Goal: Information Seeking & Learning: Learn about a topic

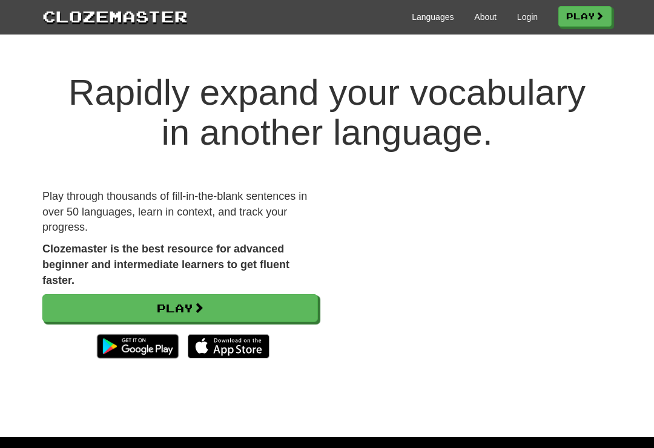
click at [518, 22] on link "Login" at bounding box center [527, 17] width 21 height 12
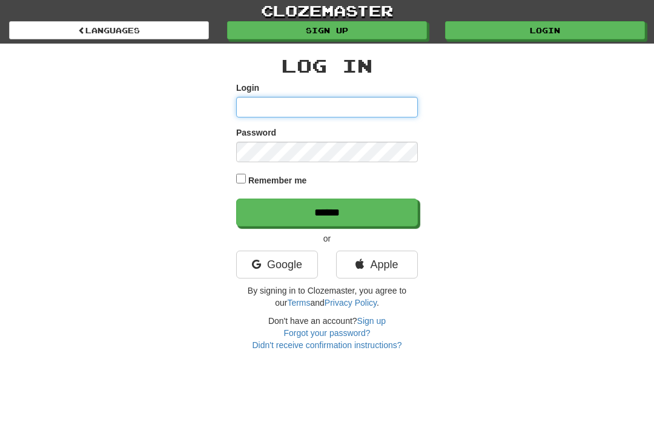
type input "*********"
click at [327, 211] on input "******" at bounding box center [327, 213] width 182 height 28
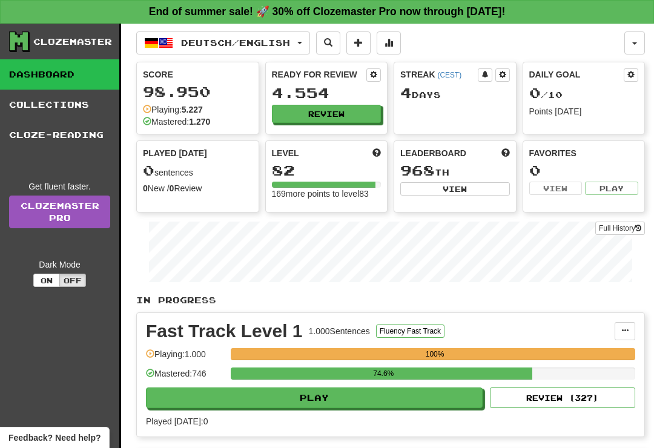
click at [305, 40] on button "Deutsch / English" at bounding box center [223, 42] width 174 height 23
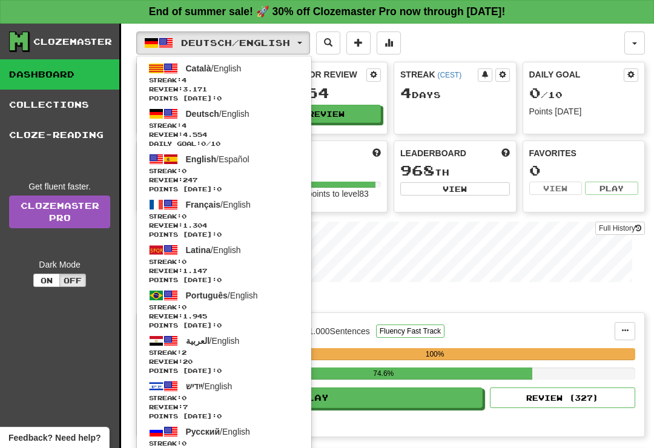
click at [241, 73] on span "Català / English" at bounding box center [214, 69] width 56 height 10
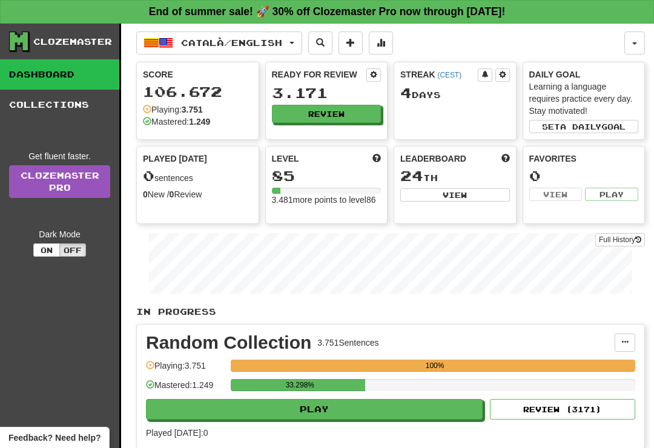
click at [426, 412] on button "Play" at bounding box center [314, 409] width 337 height 21
select select "**"
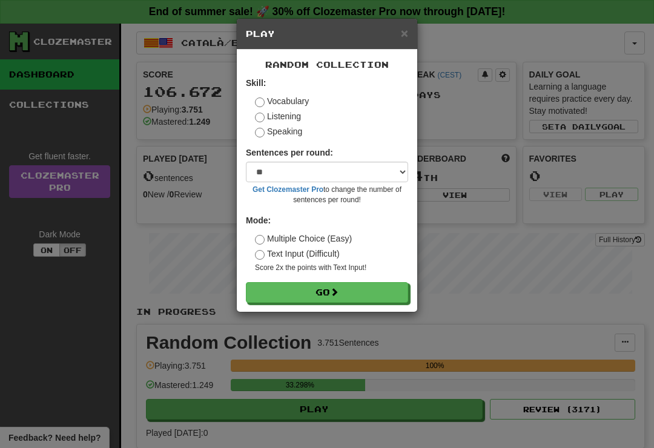
click at [390, 287] on button "Go" at bounding box center [327, 292] width 162 height 21
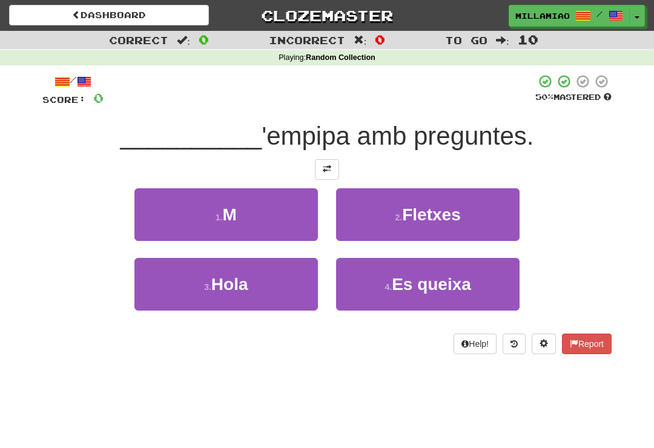
click at [307, 224] on button "1 . M" at bounding box center [226, 214] width 184 height 53
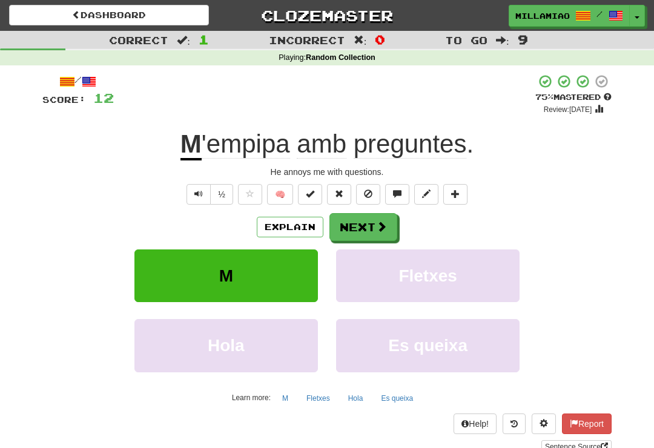
click at [376, 245] on div "Explain Next M Fletxes Hola Es queixa Learn more: M Fletxes Hola Es queixa" at bounding box center [326, 310] width 569 height 194
click at [378, 230] on span at bounding box center [381, 226] width 11 height 11
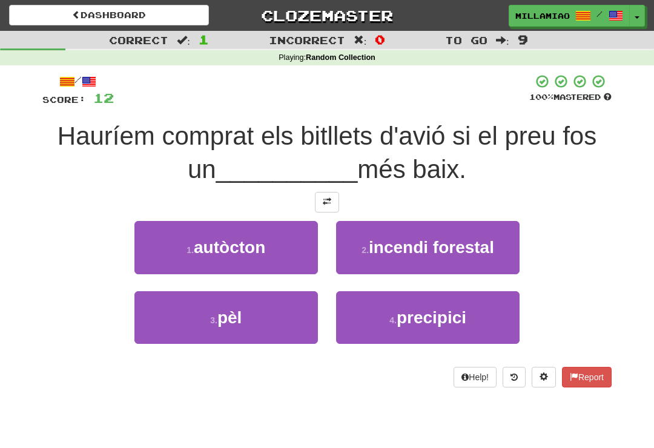
click at [283, 336] on button "3 . pèl" at bounding box center [226, 317] width 184 height 53
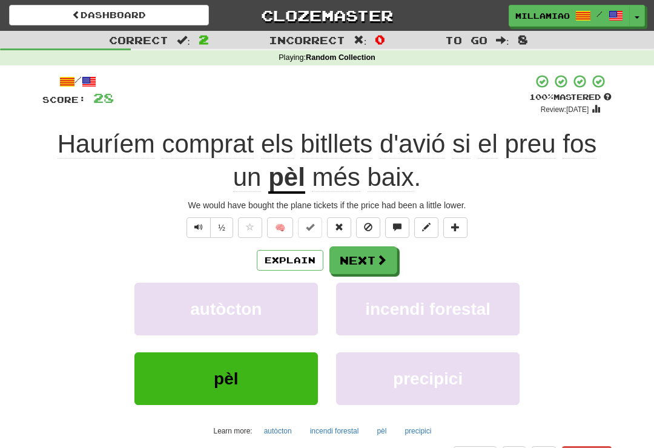
click at [388, 255] on button "Next" at bounding box center [364, 261] width 68 height 28
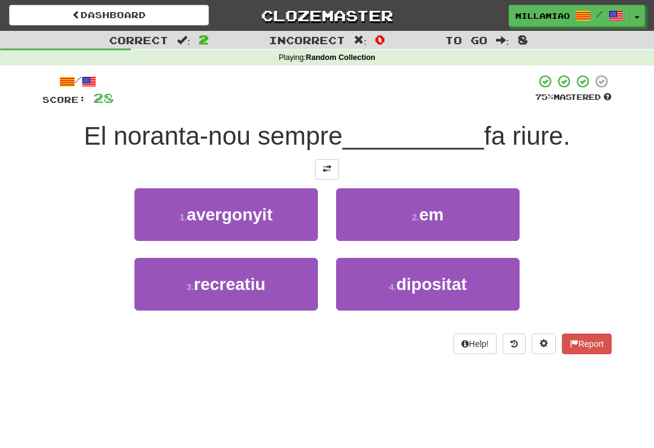
click at [463, 227] on button "2 . em" at bounding box center [428, 214] width 184 height 53
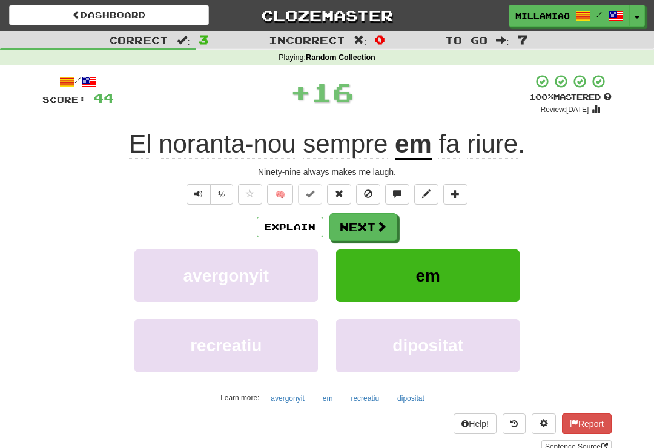
click at [382, 224] on span at bounding box center [381, 226] width 11 height 11
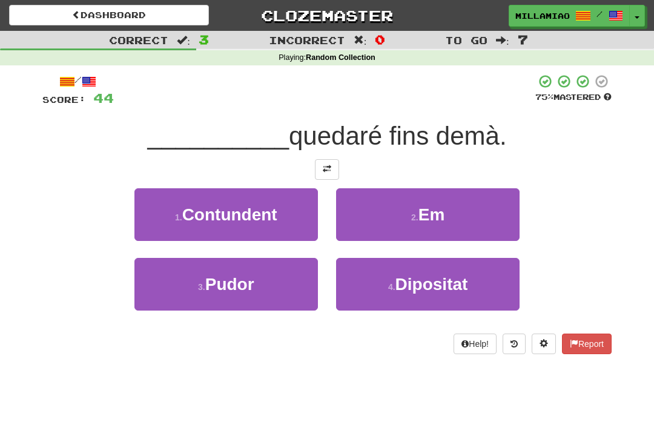
click at [462, 224] on button "2 . Em" at bounding box center [428, 214] width 184 height 53
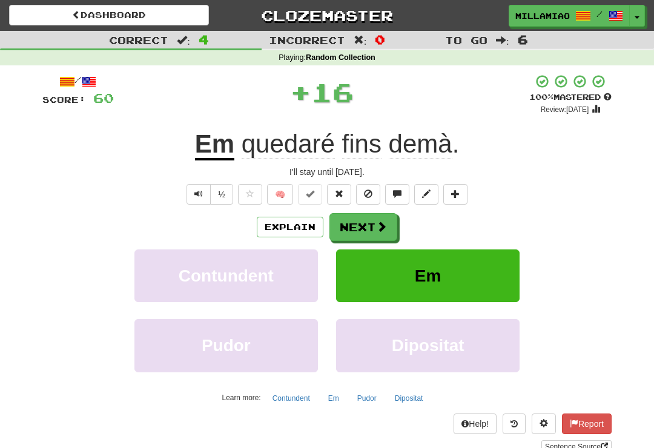
click at [386, 228] on span at bounding box center [381, 226] width 11 height 11
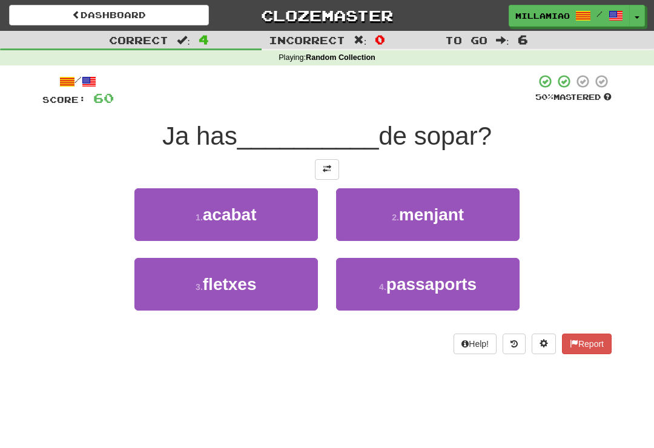
click at [291, 219] on button "1 . acabat" at bounding box center [226, 214] width 184 height 53
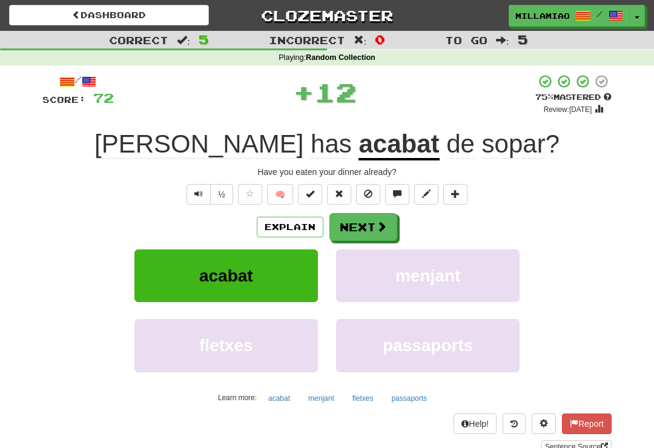
click at [386, 225] on span at bounding box center [381, 226] width 11 height 11
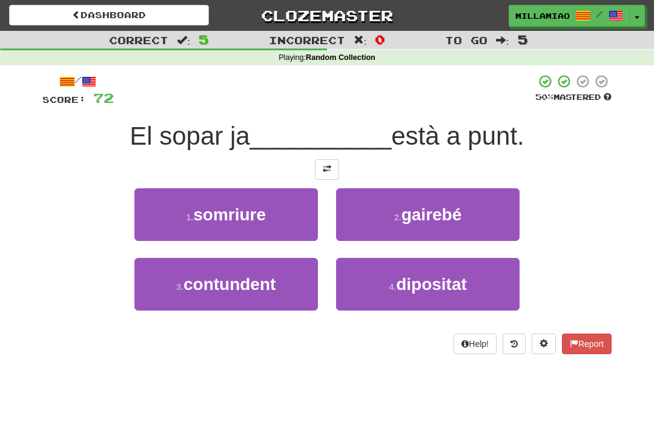
click at [457, 222] on span "gairebé" at bounding box center [432, 214] width 61 height 19
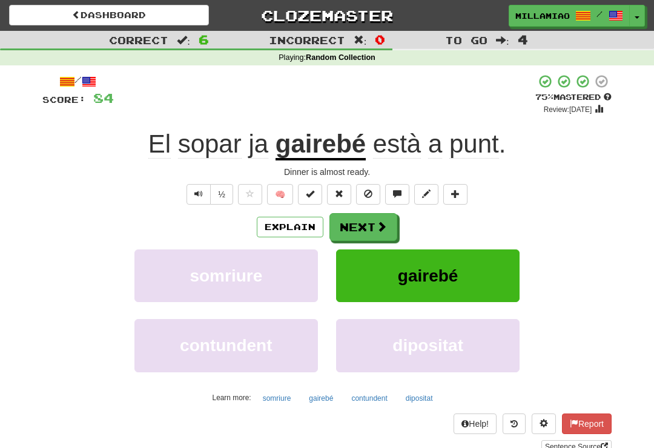
click at [380, 225] on span at bounding box center [381, 226] width 11 height 11
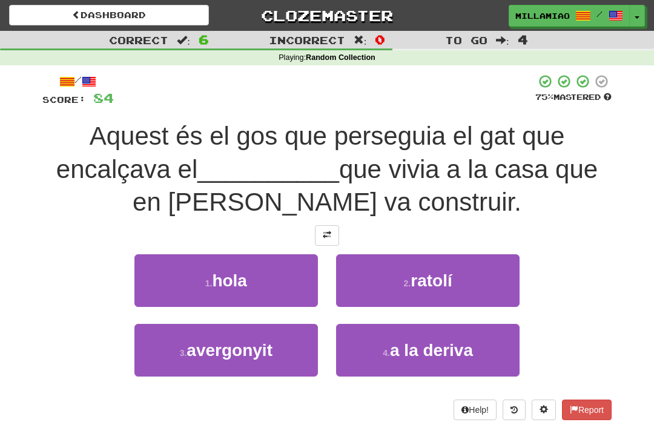
click at [472, 291] on button "2 . ratolí" at bounding box center [428, 280] width 184 height 53
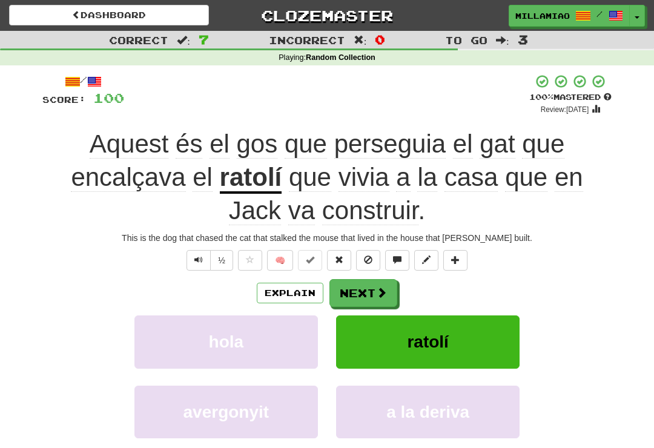
click at [379, 293] on span at bounding box center [381, 292] width 11 height 11
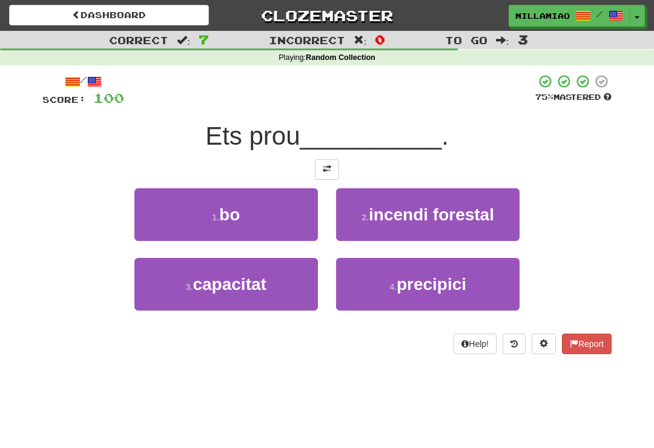
click at [316, 220] on button "1 . bo" at bounding box center [226, 214] width 184 height 53
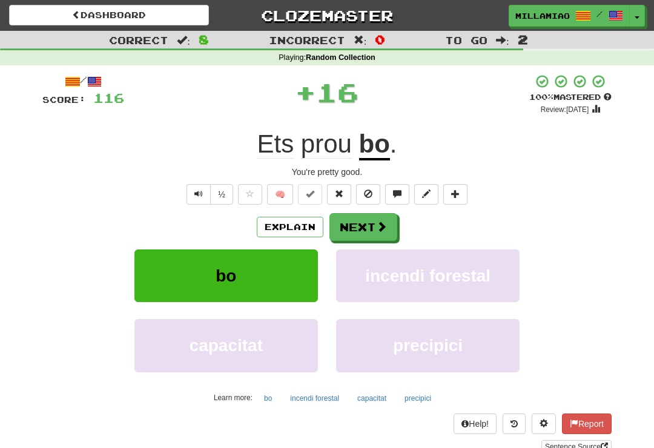
click at [387, 226] on button "Next" at bounding box center [364, 227] width 68 height 28
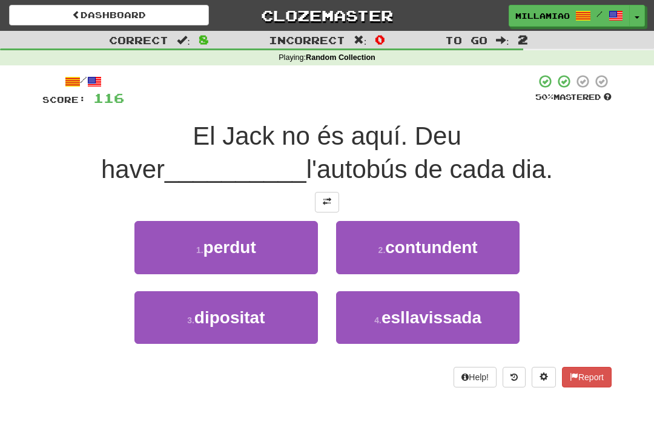
click at [307, 251] on button "1 . perdut" at bounding box center [226, 247] width 184 height 53
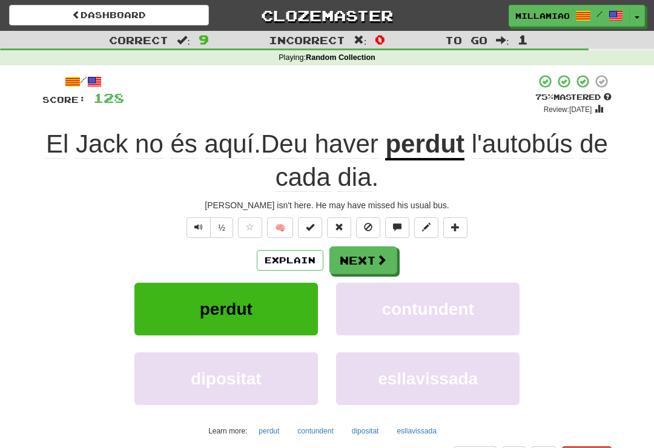
click at [380, 254] on span at bounding box center [381, 259] width 11 height 11
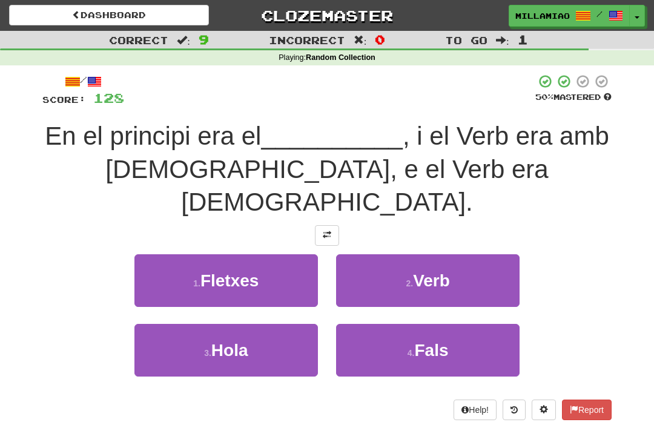
click at [449, 271] on span "Verb" at bounding box center [431, 280] width 37 height 19
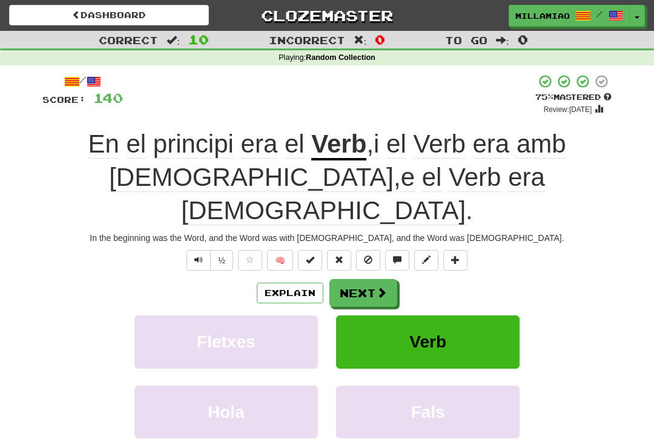
click at [645, 11] on button "Toggle Dropdown" at bounding box center [637, 16] width 16 height 22
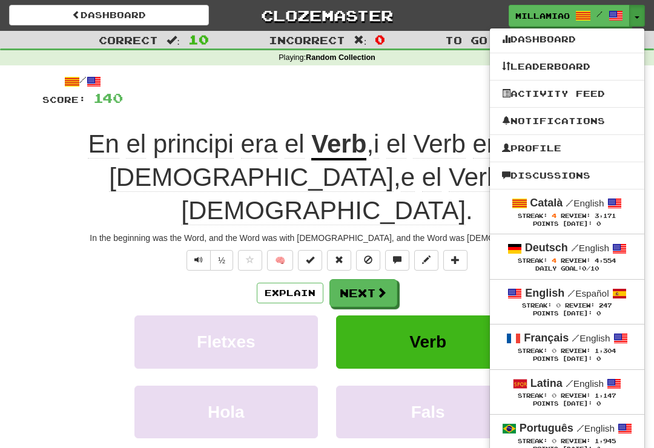
click at [600, 263] on span "4,554" at bounding box center [605, 260] width 21 height 7
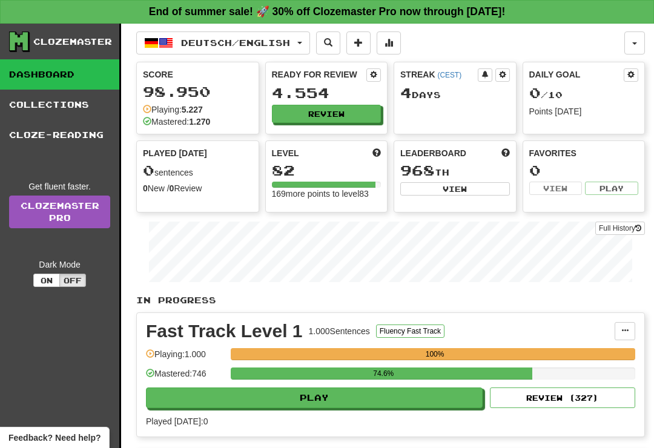
click at [414, 406] on button "Play" at bounding box center [314, 398] width 337 height 21
select select "**"
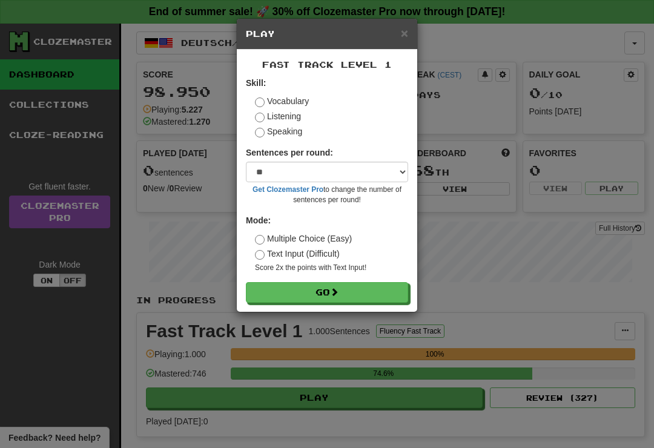
click at [386, 293] on button "Go" at bounding box center [327, 292] width 162 height 21
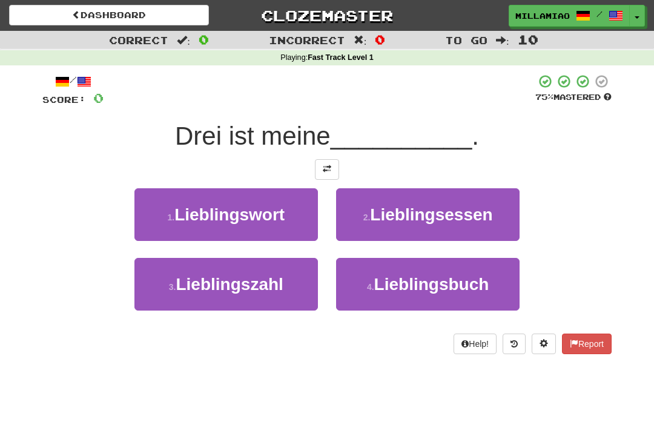
click at [281, 297] on button "3 . [GEOGRAPHIC_DATA]" at bounding box center [226, 284] width 184 height 53
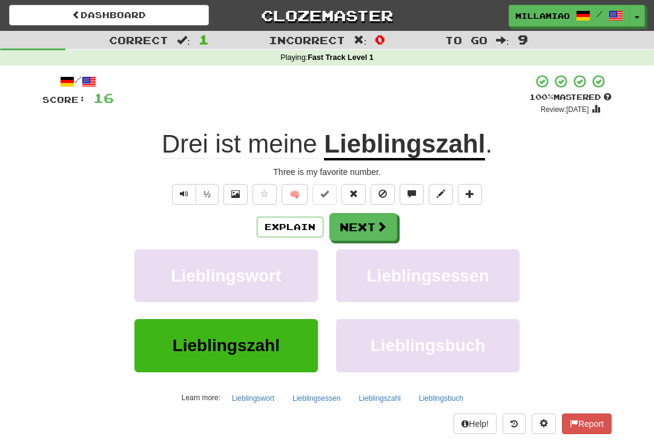
click at [366, 228] on button "Next" at bounding box center [364, 227] width 68 height 28
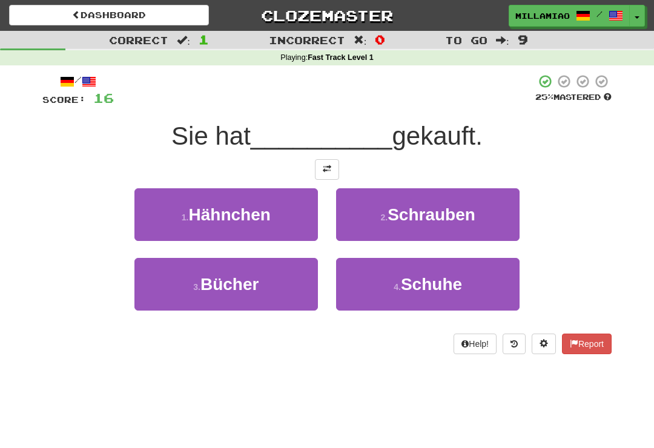
click at [438, 296] on button "4 . Schuhe" at bounding box center [428, 284] width 184 height 53
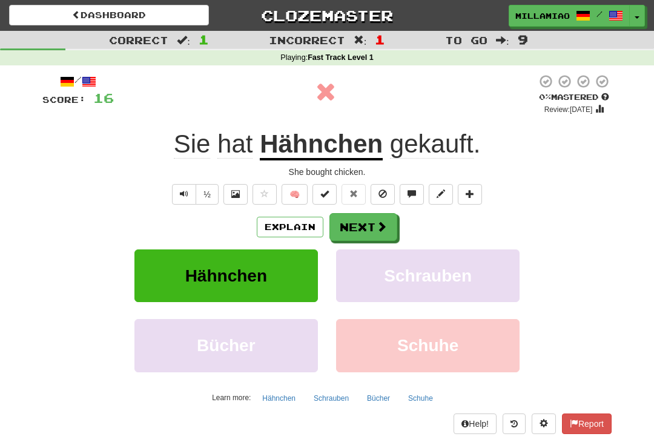
click at [373, 226] on button "Next" at bounding box center [364, 227] width 68 height 28
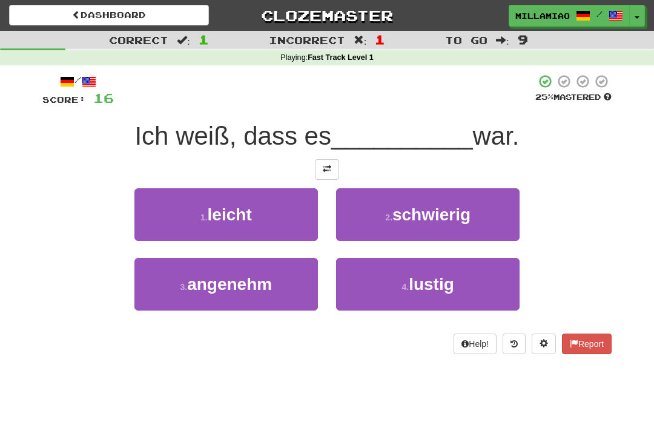
click at [468, 217] on span "schwierig" at bounding box center [432, 214] width 78 height 19
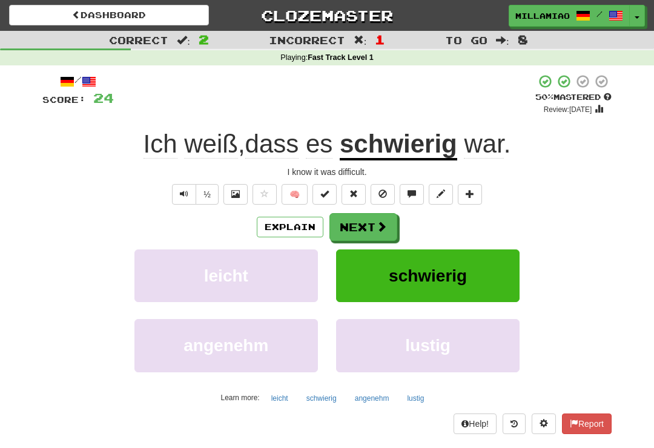
click at [376, 222] on span at bounding box center [381, 226] width 11 height 11
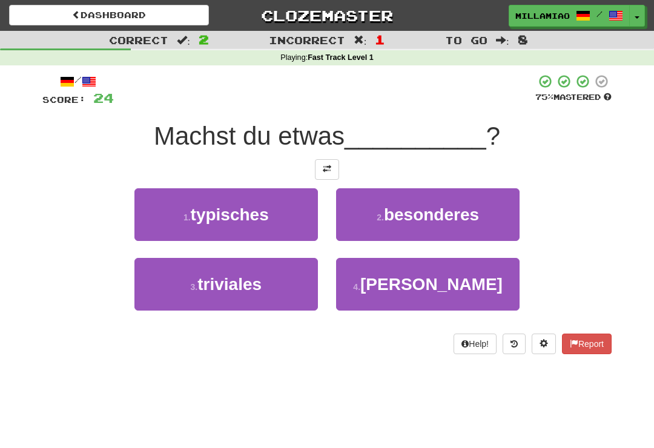
click at [474, 234] on button "2 . besonderes" at bounding box center [428, 214] width 184 height 53
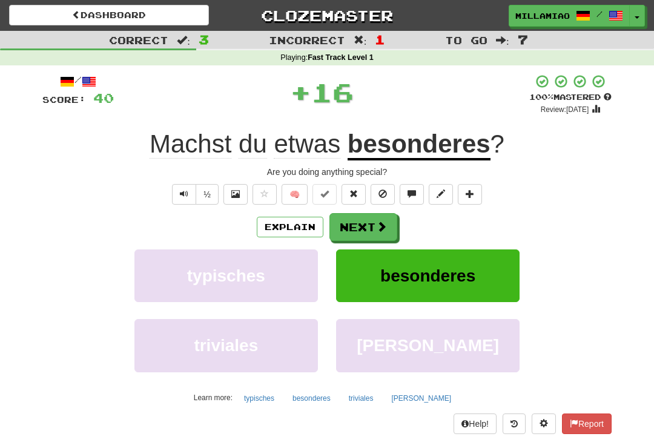
click at [371, 234] on button "Next" at bounding box center [364, 227] width 68 height 28
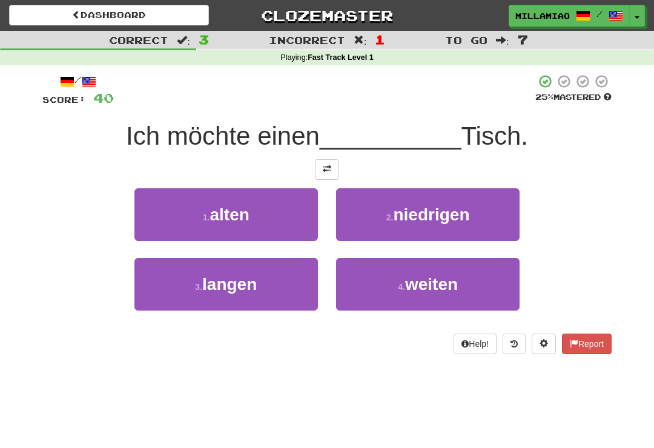
click at [300, 287] on button "3 . langen" at bounding box center [226, 284] width 184 height 53
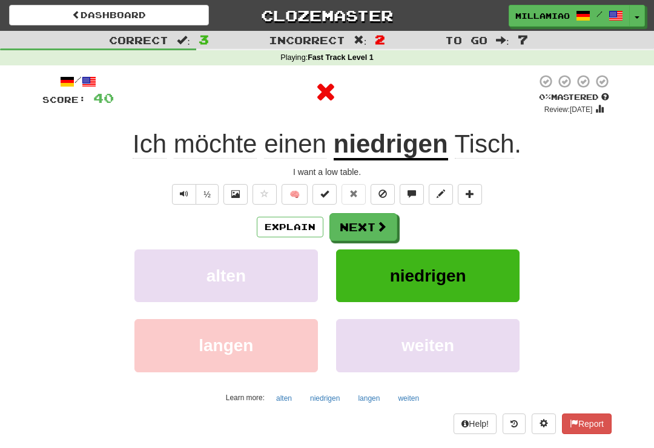
click at [385, 228] on span at bounding box center [381, 226] width 11 height 11
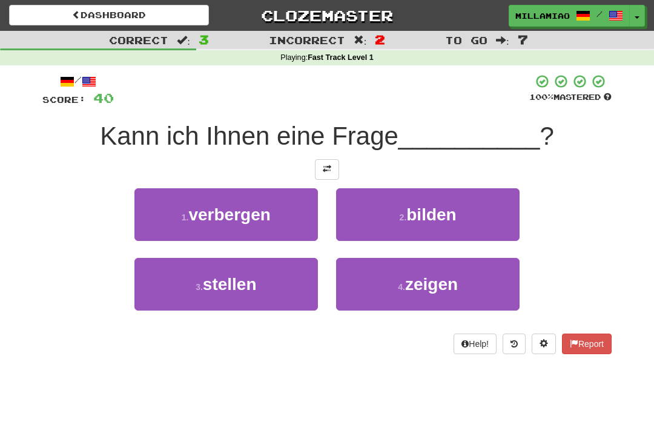
click at [289, 293] on button "3 . stellen" at bounding box center [226, 284] width 184 height 53
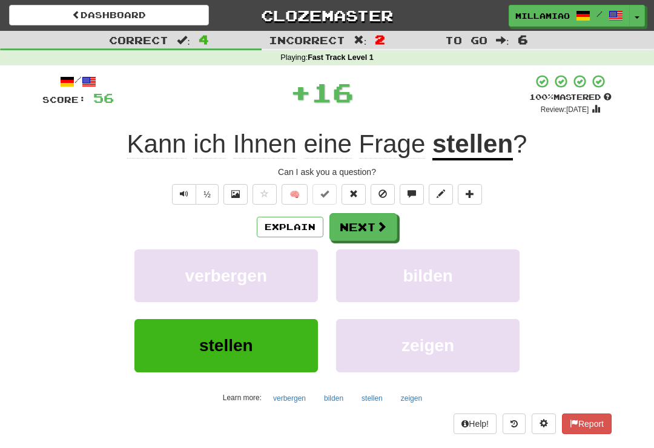
click at [386, 223] on span at bounding box center [381, 226] width 11 height 11
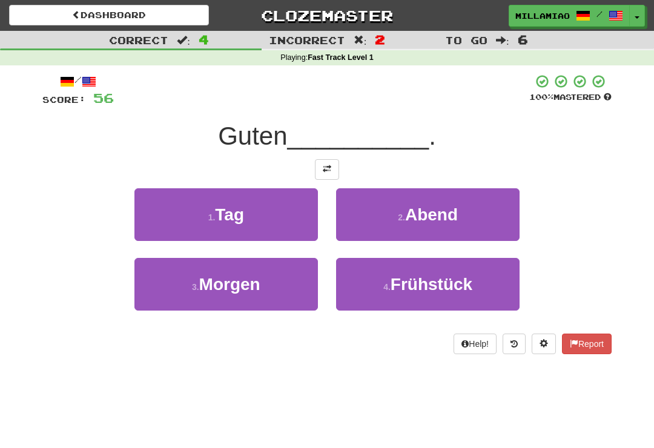
click at [291, 220] on button "1 . Tag" at bounding box center [226, 214] width 184 height 53
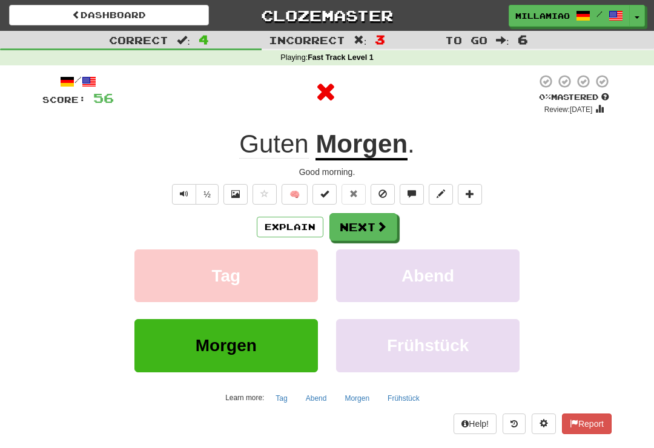
click at [372, 214] on button "Next" at bounding box center [364, 227] width 68 height 28
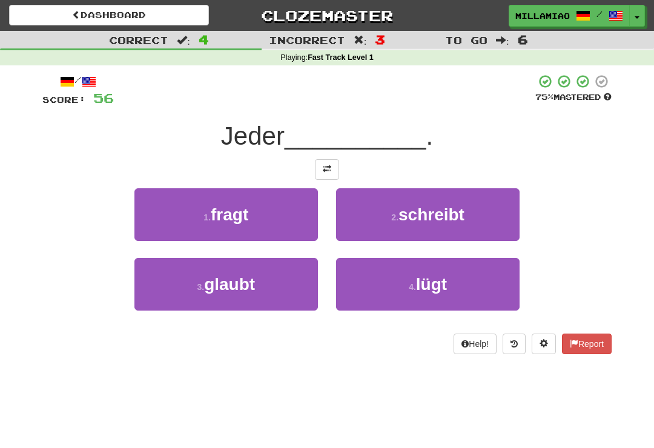
click at [446, 284] on span "lügt" at bounding box center [431, 284] width 31 height 19
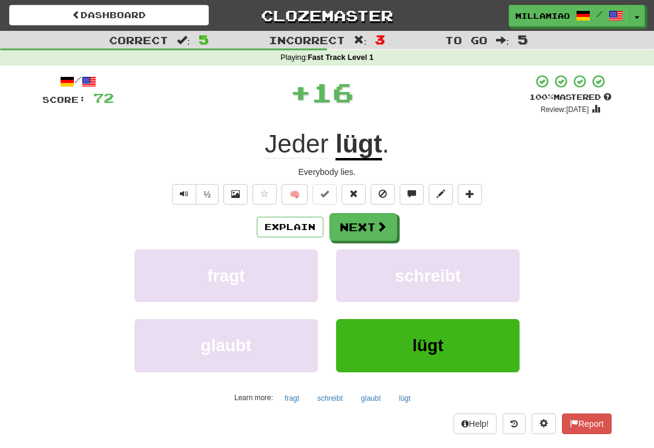
click at [386, 229] on span at bounding box center [381, 226] width 11 height 11
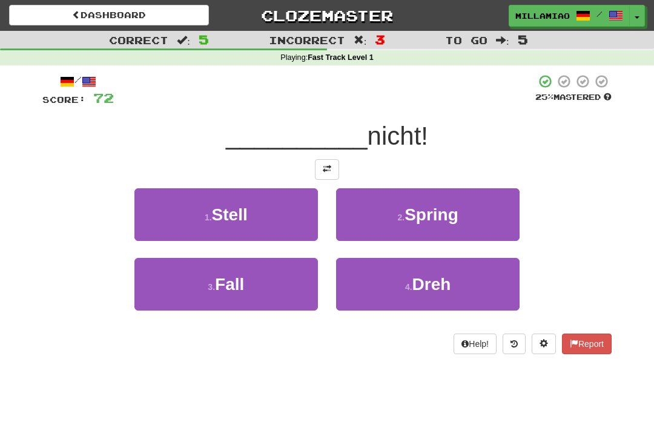
click at [448, 290] on span "Dreh" at bounding box center [432, 284] width 39 height 19
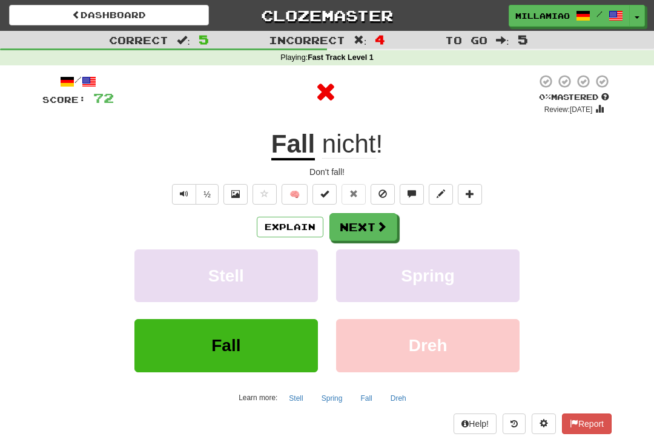
click at [375, 225] on button "Next" at bounding box center [364, 227] width 68 height 28
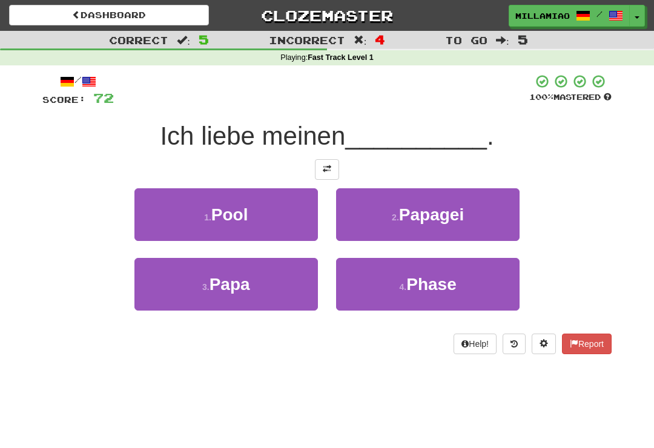
click at [274, 288] on button "3 . Papa" at bounding box center [226, 284] width 184 height 53
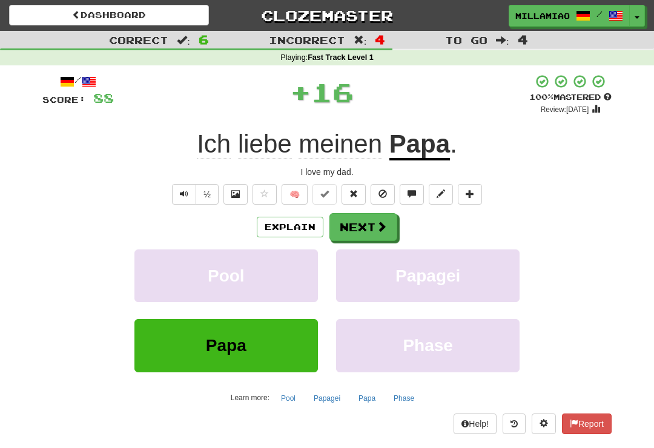
click at [383, 224] on span at bounding box center [381, 226] width 11 height 11
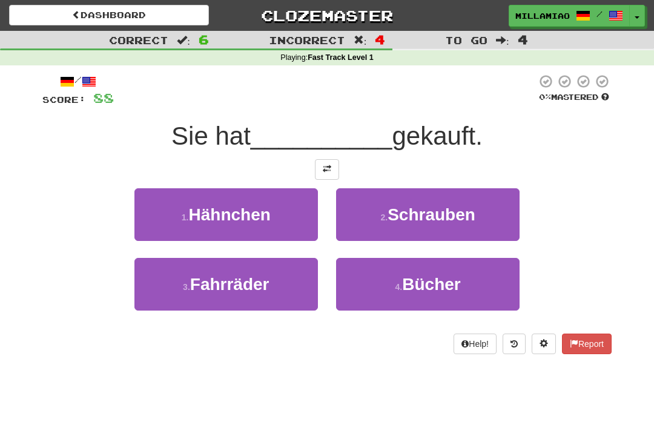
click at [439, 293] on button "4 . Bücher" at bounding box center [428, 284] width 184 height 53
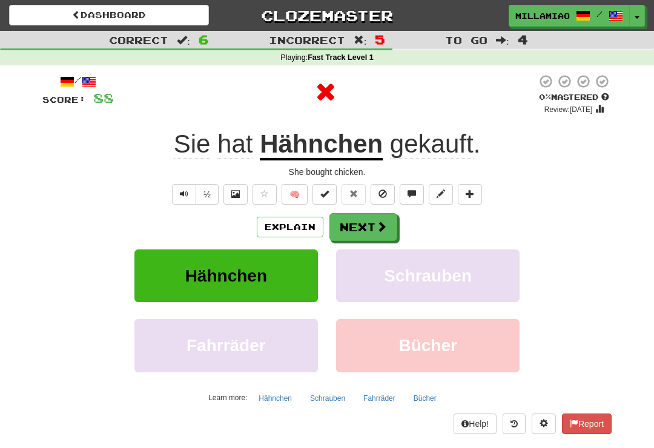
click at [375, 219] on button "Next" at bounding box center [364, 227] width 68 height 28
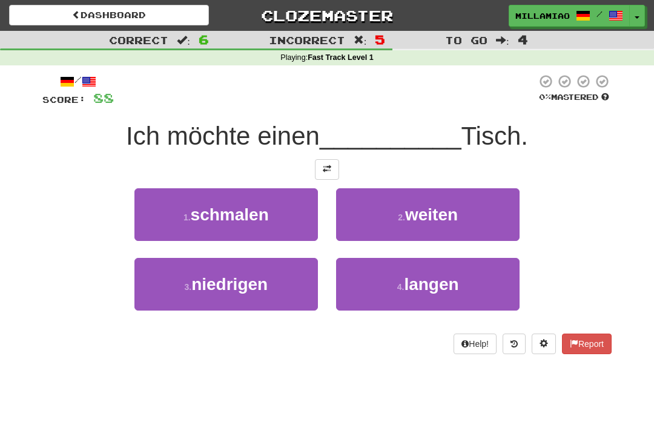
click at [285, 286] on button "3 . niedrigen" at bounding box center [226, 284] width 184 height 53
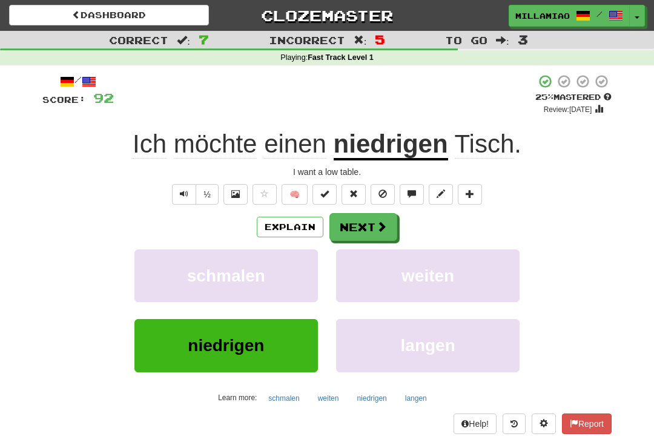
click at [378, 224] on span at bounding box center [381, 226] width 11 height 11
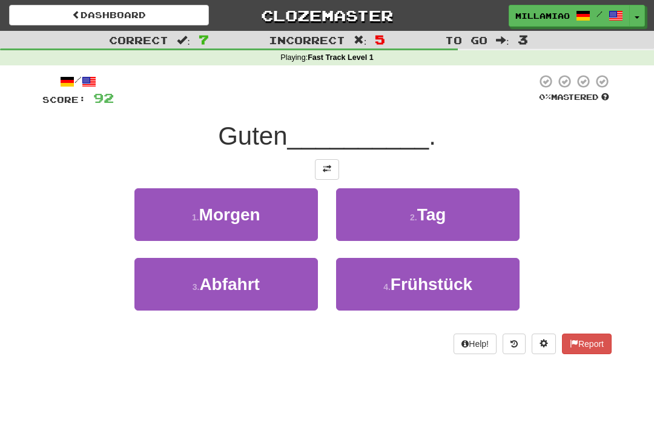
click at [283, 220] on button "1 . Morgen" at bounding box center [226, 214] width 184 height 53
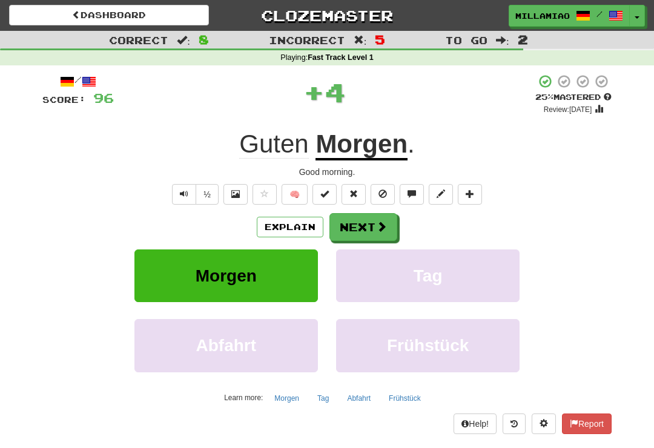
click at [373, 225] on button "Next" at bounding box center [364, 227] width 68 height 28
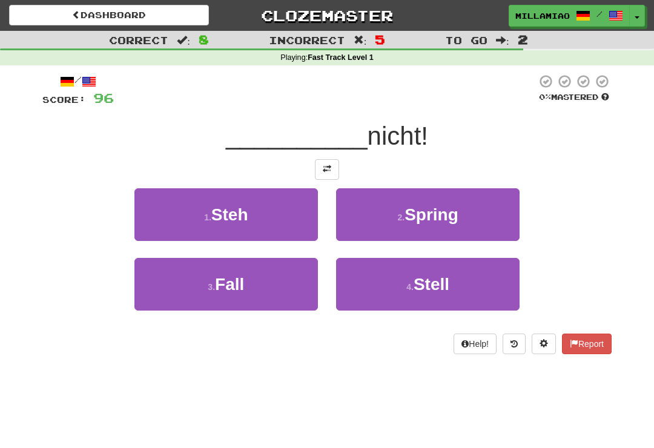
click at [291, 292] on button "3 . Fall" at bounding box center [226, 284] width 184 height 53
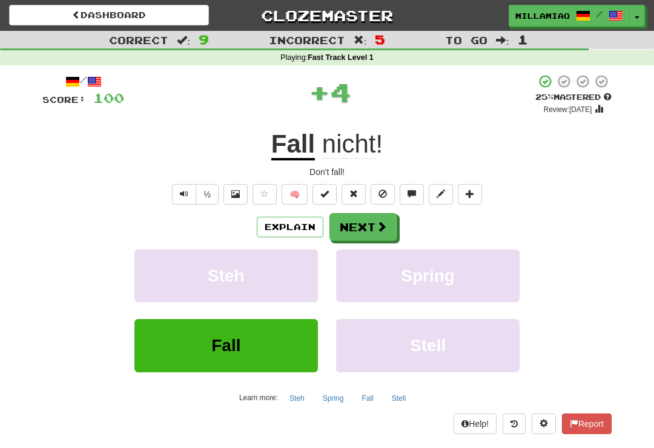
click at [374, 225] on button "Next" at bounding box center [364, 227] width 68 height 28
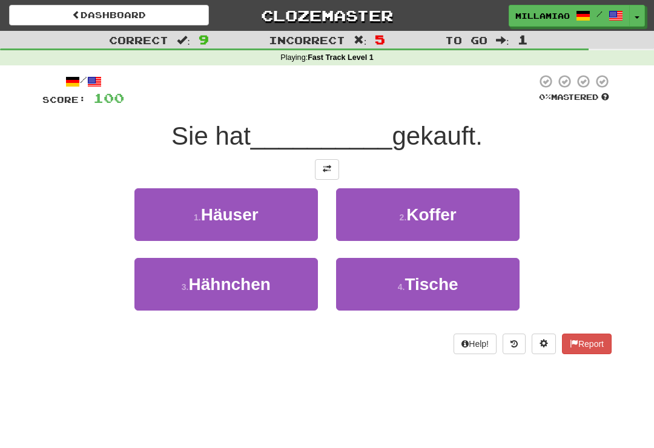
click at [283, 287] on button "3 . Hähnchen" at bounding box center [226, 284] width 184 height 53
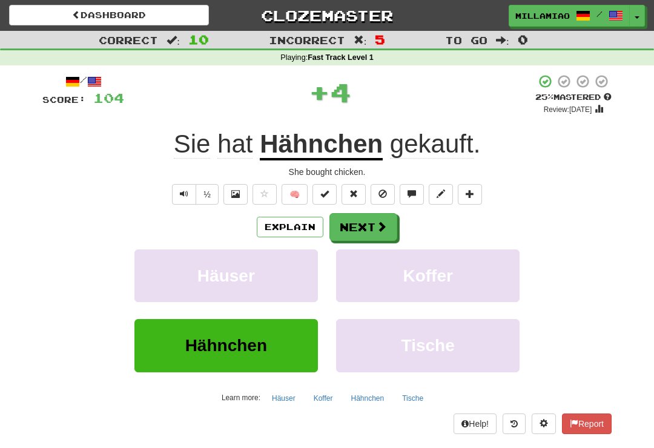
click at [383, 224] on span at bounding box center [381, 226] width 11 height 11
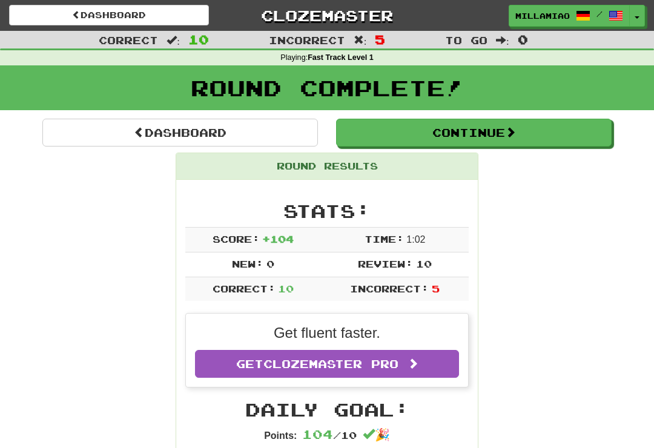
click at [645, 18] on button "Toggle Dropdown" at bounding box center [637, 16] width 16 height 22
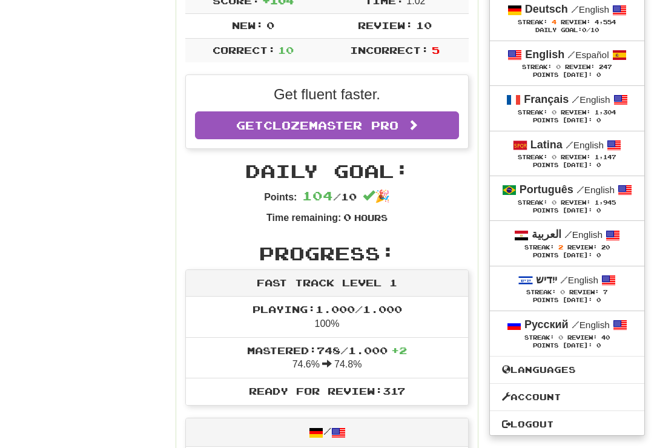
scroll to position [239, 0]
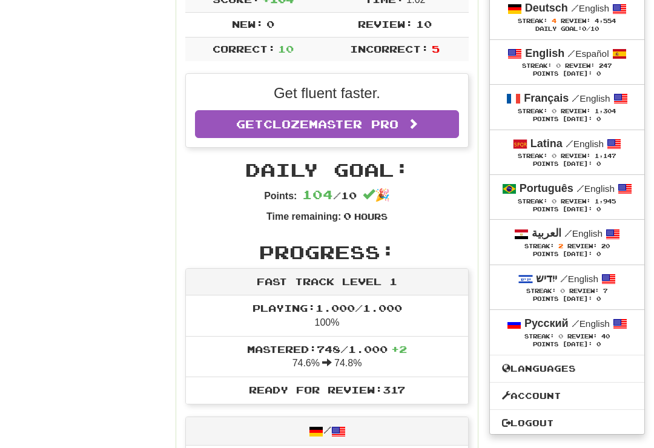
click at [595, 244] on span "Review:" at bounding box center [583, 247] width 30 height 7
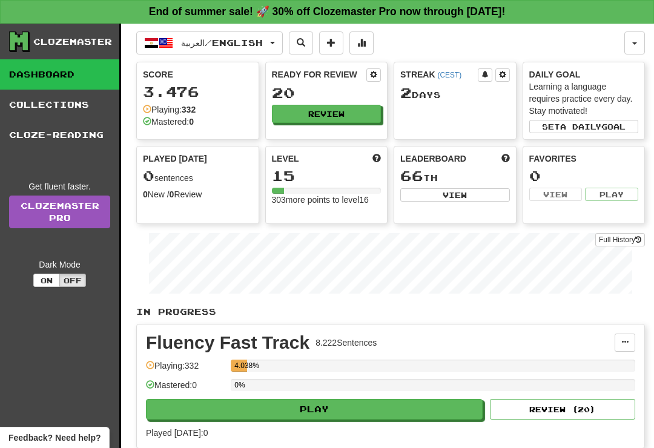
click at [403, 417] on button "Play" at bounding box center [314, 409] width 337 height 21
select select "**"
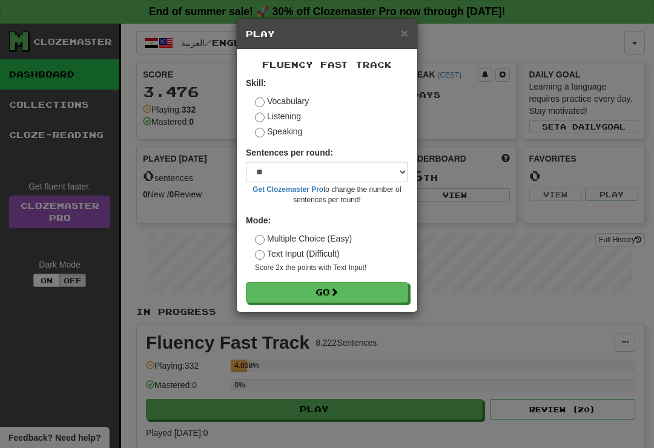
click at [394, 300] on button "Go" at bounding box center [327, 292] width 162 height 21
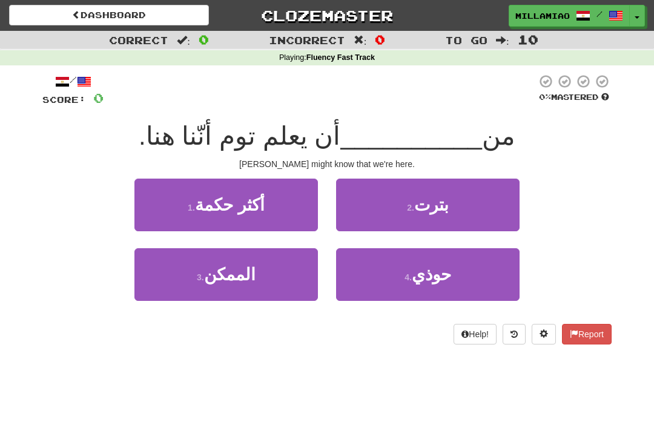
click at [471, 207] on button "2 . بترت" at bounding box center [428, 205] width 184 height 53
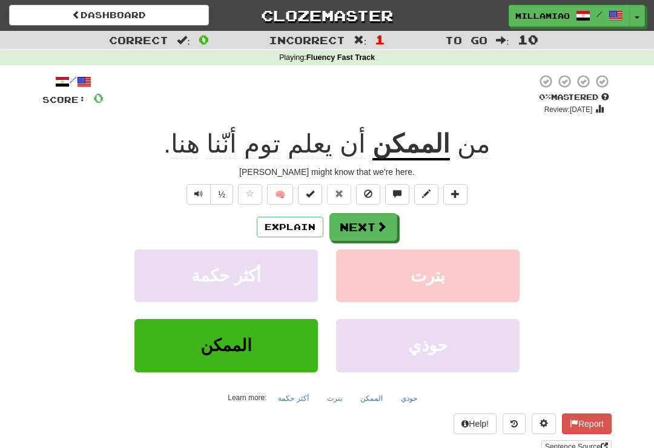
click at [383, 231] on span at bounding box center [381, 226] width 11 height 11
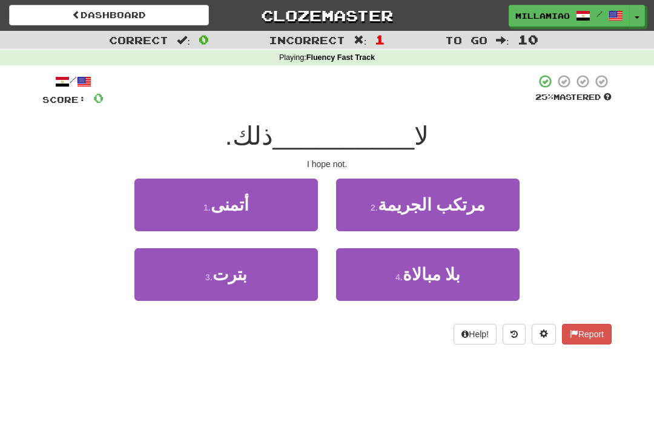
click at [290, 274] on button "3 . بترت" at bounding box center [226, 274] width 184 height 53
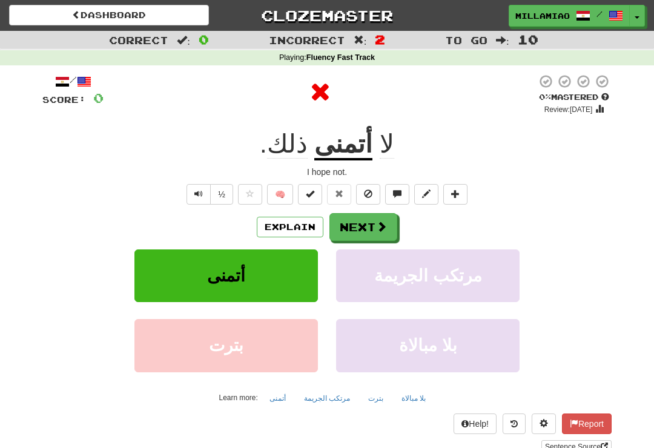
click at [382, 222] on span at bounding box center [381, 226] width 11 height 11
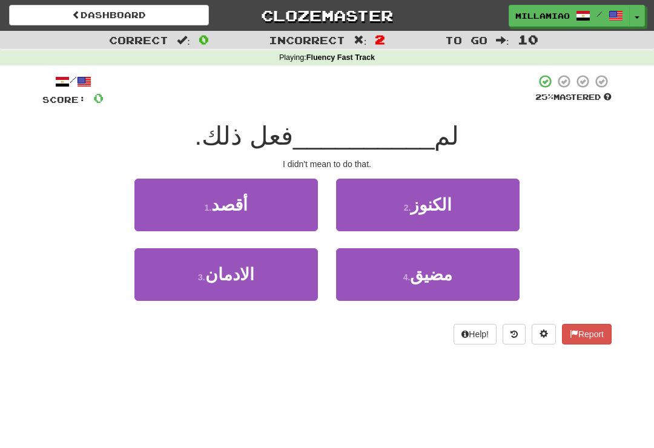
click at [296, 277] on button "3 . الادمان" at bounding box center [226, 274] width 184 height 53
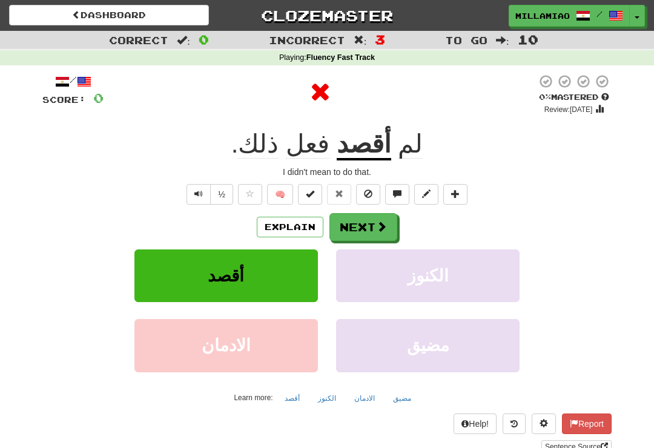
click at [385, 222] on span at bounding box center [381, 226] width 11 height 11
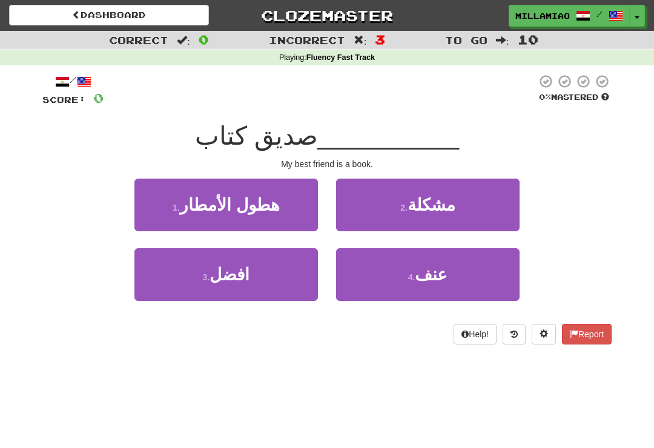
click at [456, 219] on button "2 . مشكلة" at bounding box center [428, 205] width 184 height 53
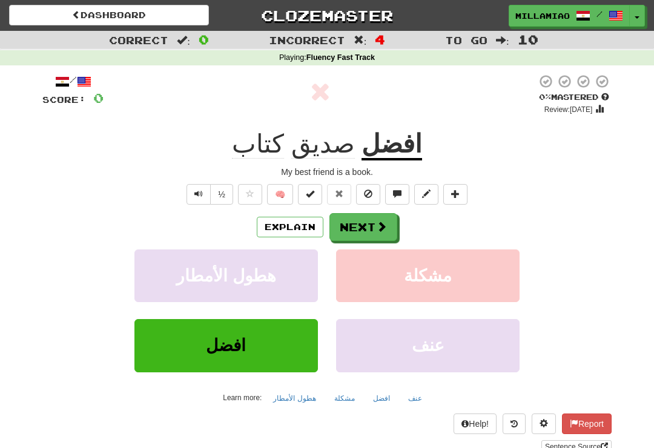
click at [379, 230] on span at bounding box center [381, 226] width 11 height 11
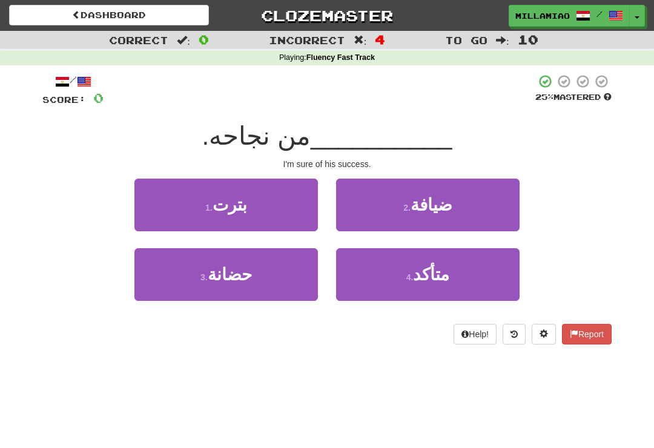
click at [293, 210] on button "1 . بترت" at bounding box center [226, 205] width 184 height 53
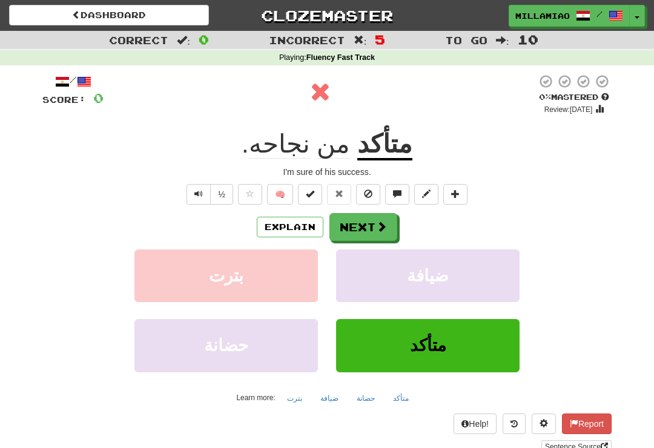
click at [385, 224] on span at bounding box center [381, 226] width 11 height 11
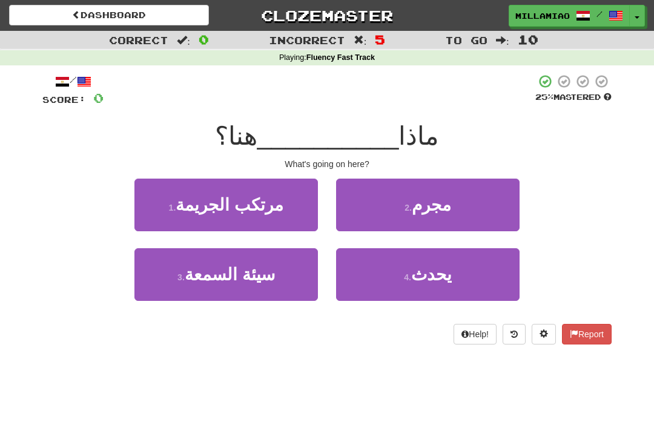
click at [493, 215] on button "2 . مجرم" at bounding box center [428, 205] width 184 height 53
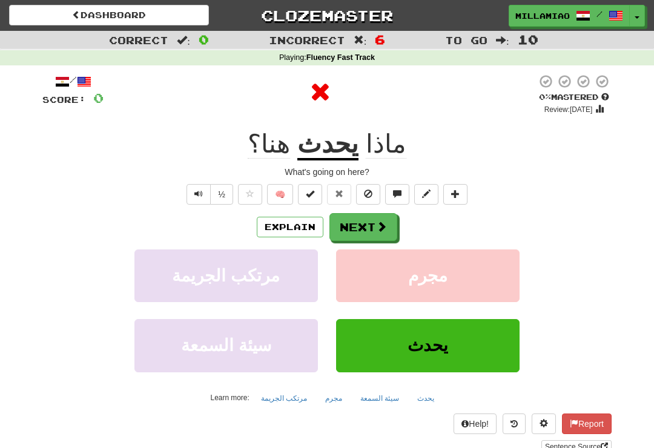
click at [382, 226] on span at bounding box center [381, 226] width 11 height 11
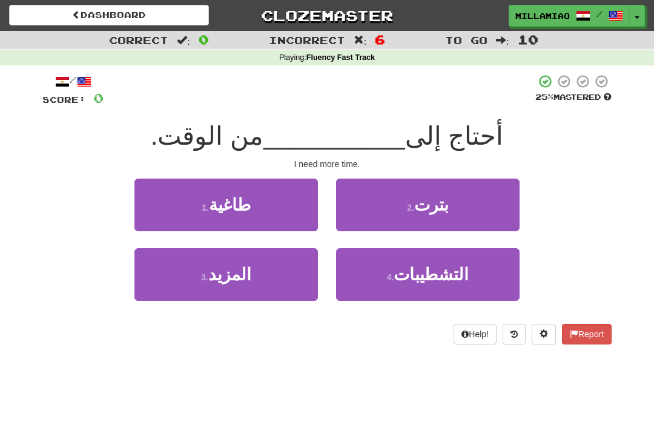
click at [277, 298] on button "3 . المزيد" at bounding box center [226, 274] width 184 height 53
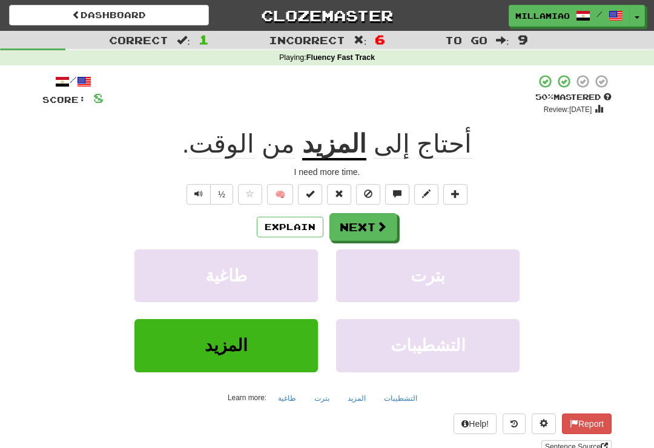
click at [387, 228] on button "Next" at bounding box center [364, 227] width 68 height 28
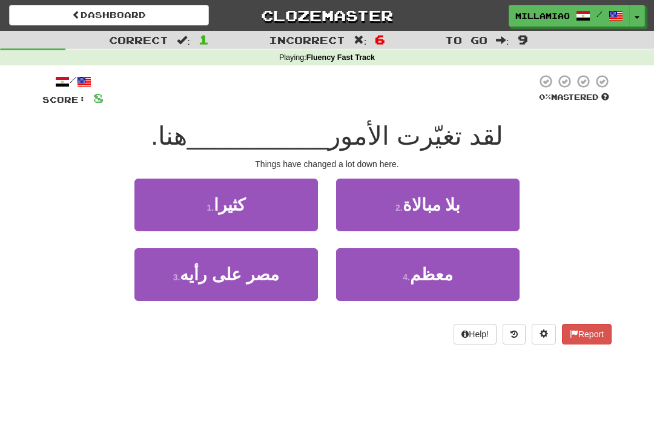
click at [283, 219] on button "1 . كثيرا" at bounding box center [226, 205] width 184 height 53
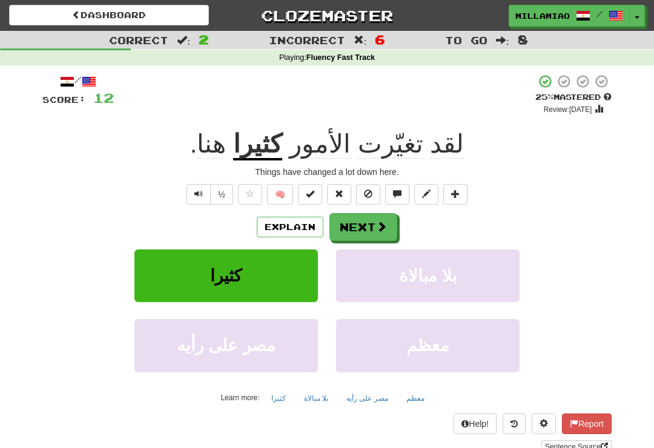
click at [381, 232] on button "Next" at bounding box center [364, 227] width 68 height 28
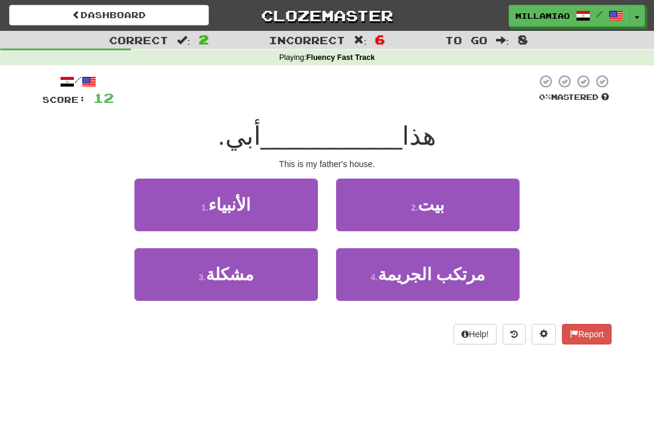
click at [466, 213] on button "2 . بيت" at bounding box center [428, 205] width 184 height 53
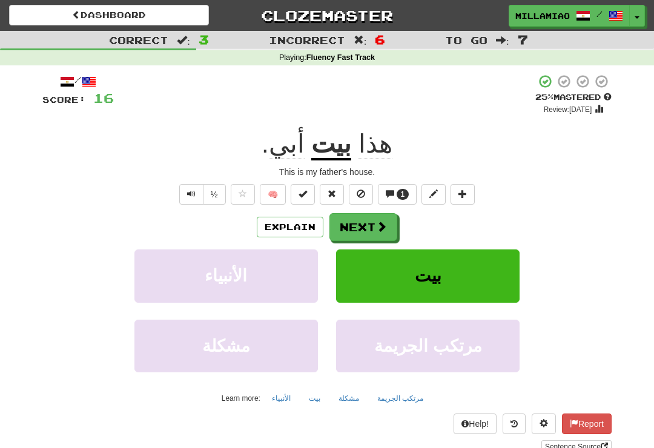
click at [384, 225] on span at bounding box center [381, 226] width 11 height 11
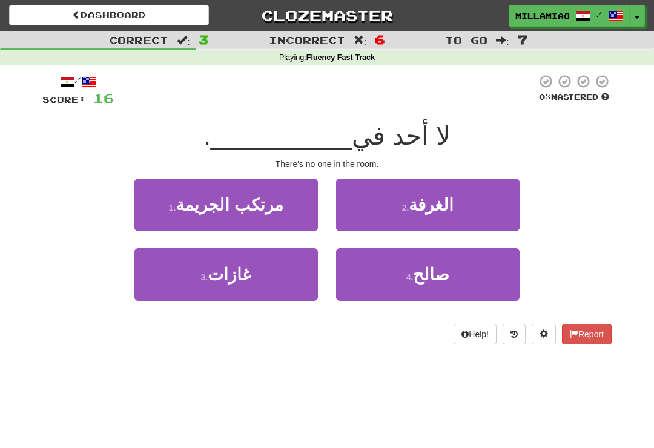
click at [280, 276] on button "3 . غازات" at bounding box center [226, 274] width 184 height 53
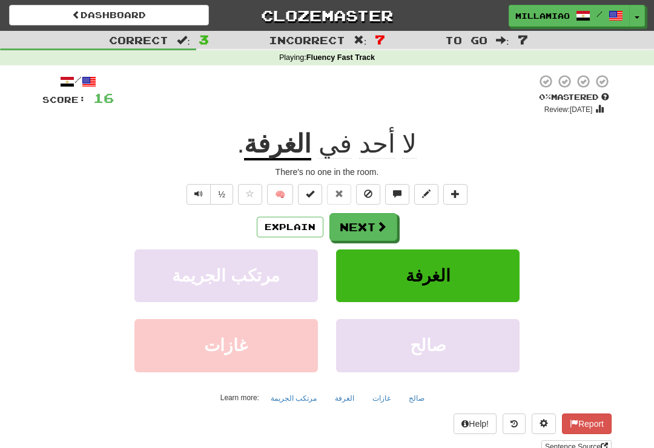
click at [379, 229] on span at bounding box center [381, 226] width 11 height 11
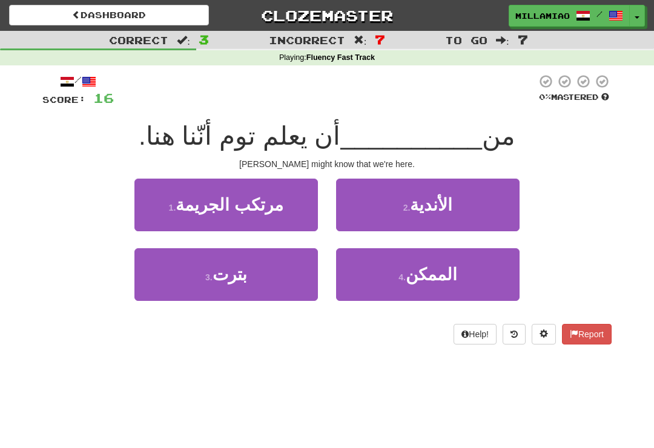
click at [468, 279] on button "4 . الممكن" at bounding box center [428, 274] width 184 height 53
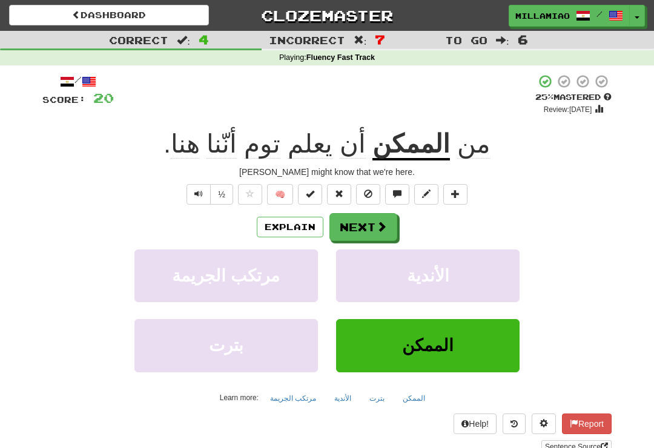
click at [381, 228] on span at bounding box center [381, 226] width 11 height 11
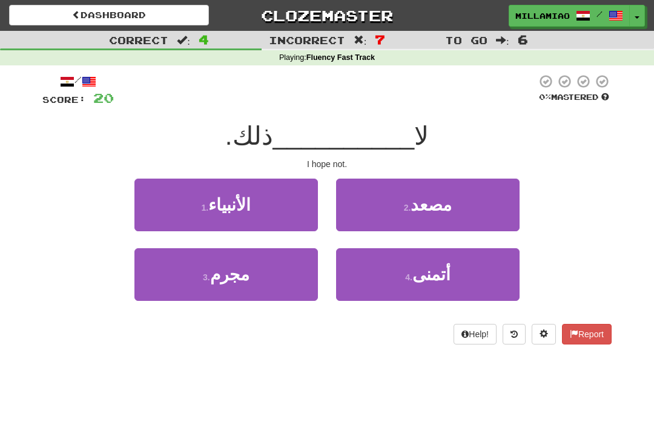
click at [485, 277] on button "4 . أتمنى" at bounding box center [428, 274] width 184 height 53
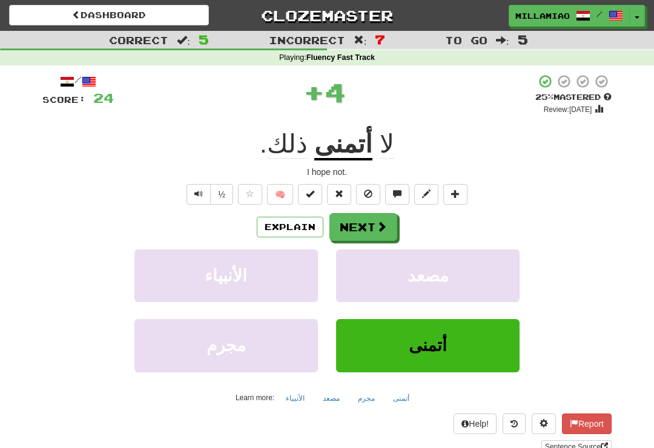
click at [380, 224] on span at bounding box center [381, 226] width 11 height 11
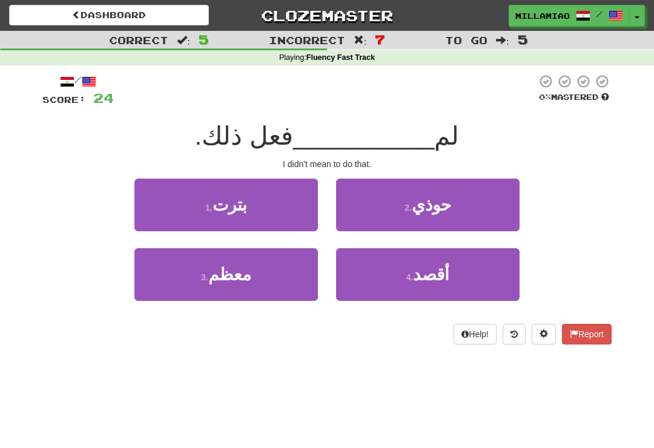
click at [299, 210] on button "1 . بترت" at bounding box center [226, 205] width 184 height 53
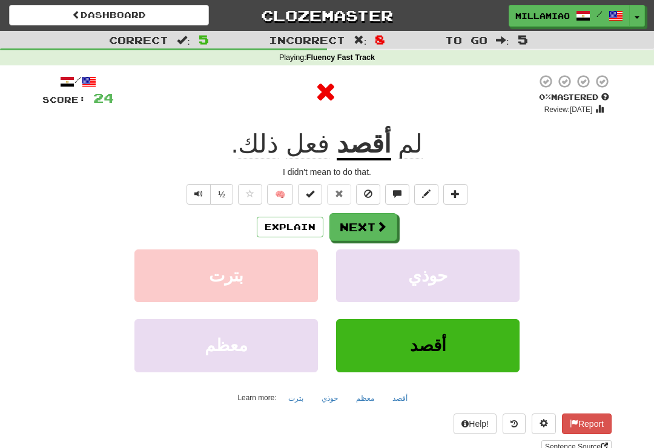
click at [383, 229] on span at bounding box center [381, 226] width 11 height 11
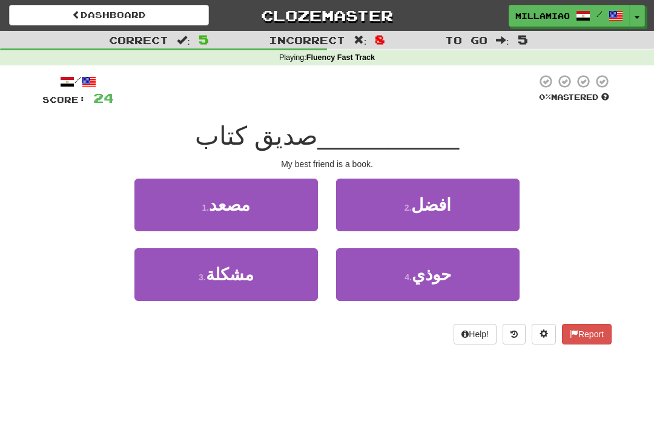
click at [465, 216] on button "2 . افضل" at bounding box center [428, 205] width 184 height 53
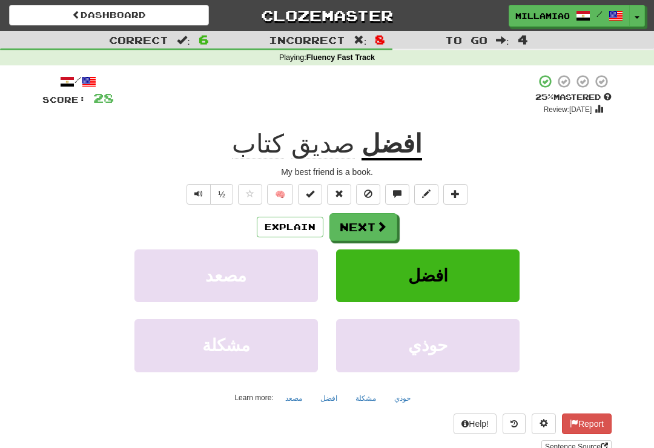
click at [380, 230] on span at bounding box center [381, 226] width 11 height 11
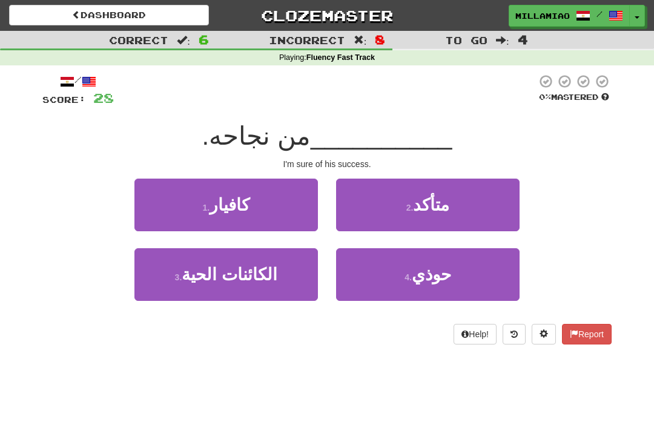
click at [484, 211] on button "2 . متأكد" at bounding box center [428, 205] width 184 height 53
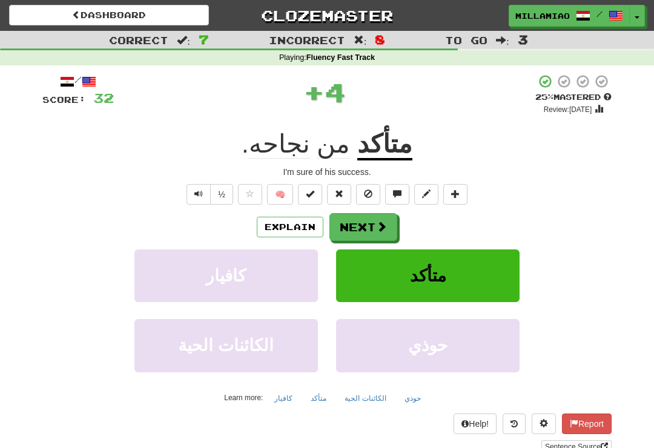
click at [380, 226] on span at bounding box center [381, 226] width 11 height 11
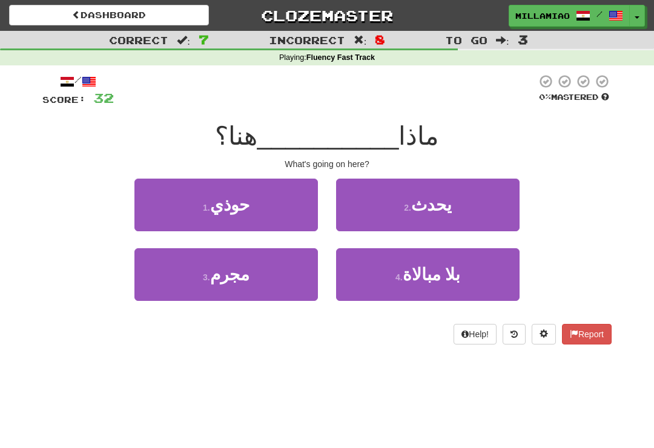
click at [451, 217] on button "2 . يحدث" at bounding box center [428, 205] width 184 height 53
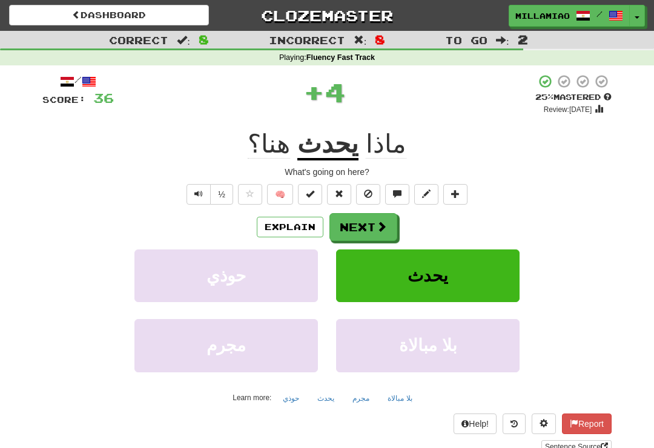
click at [378, 230] on span at bounding box center [381, 226] width 11 height 11
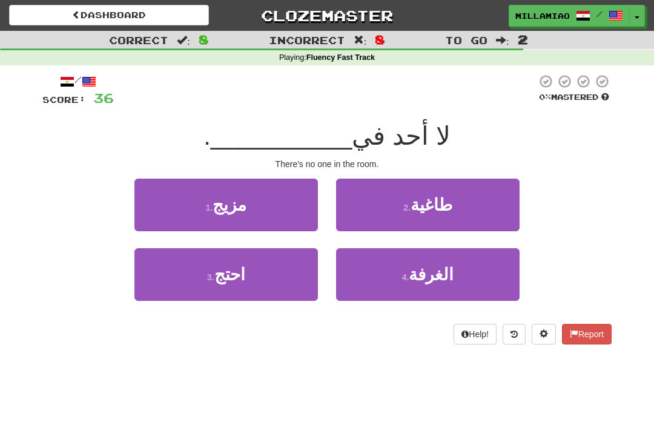
click at [463, 285] on button "4 . الغرفة" at bounding box center [428, 274] width 184 height 53
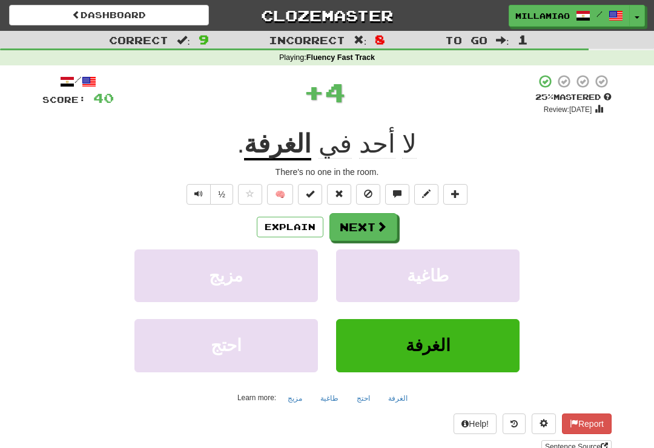
click at [380, 225] on span at bounding box center [381, 226] width 11 height 11
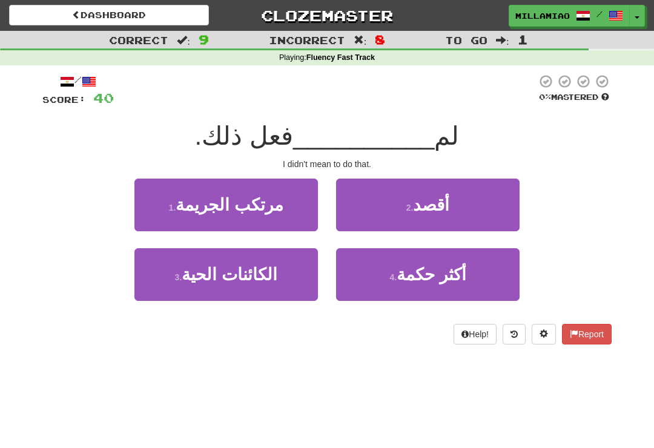
click at [480, 215] on button "2 . أقصد" at bounding box center [428, 205] width 184 height 53
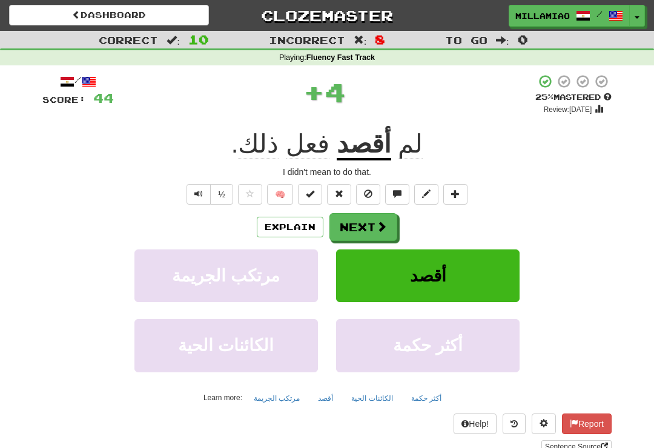
click at [390, 226] on button "Next" at bounding box center [364, 227] width 68 height 28
